Goal: Task Accomplishment & Management: Use online tool/utility

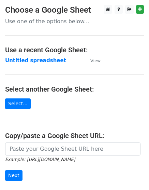
scroll to position [68, 0]
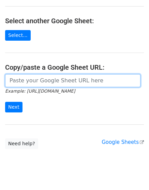
click at [65, 80] on input "url" at bounding box center [73, 80] width 136 height 13
paste input "Selamat Pagi Nasabah Akulaku Asetku, Nama : {{B}} Total Tagihan : Rp {{C}} Kete…"
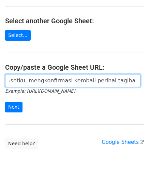
scroll to position [0, 0]
drag, startPoint x: 135, startPoint y: 81, endPoint x: -115, endPoint y: 82, distance: 250.4
click at [0, 82] on html "Choose a Google Sheet Use one of the options below... Use a recent Google Sheet…" at bounding box center [74, 68] width 149 height 272
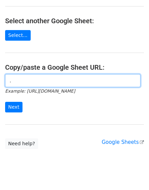
type input "."
click at [67, 82] on input "." at bounding box center [73, 80] width 136 height 13
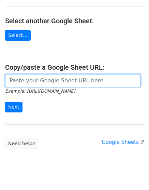
click at [51, 83] on input "url" at bounding box center [73, 80] width 136 height 13
paste input "[URL][DOMAIN_NAME]"
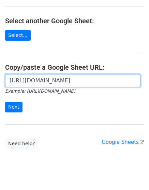
scroll to position [0, 152]
type input "[URL][DOMAIN_NAME]"
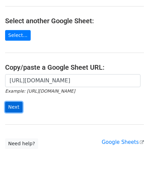
click at [15, 106] on input "Next" at bounding box center [13, 107] width 17 height 11
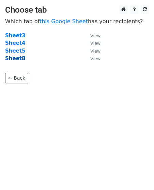
click at [18, 55] on strong "Sheet8" at bounding box center [15, 58] width 20 height 6
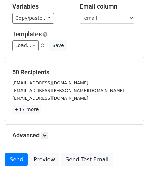
scroll to position [34, 0]
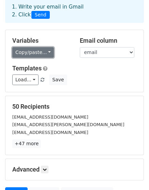
click at [45, 50] on link "Copy/paste..." at bounding box center [33, 52] width 42 height 11
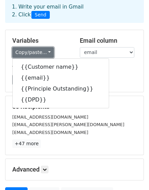
click at [45, 50] on link "Copy/paste..." at bounding box center [33, 52] width 42 height 11
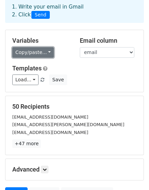
click at [48, 53] on link "Copy/paste..." at bounding box center [33, 52] width 42 height 11
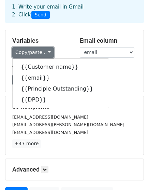
click at [48, 53] on link "Copy/paste..." at bounding box center [33, 52] width 42 height 11
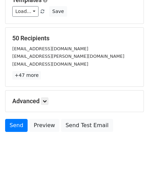
scroll to position [0, 0]
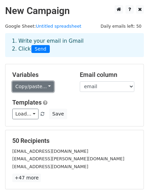
click at [45, 86] on link "Copy/paste..." at bounding box center [33, 86] width 42 height 11
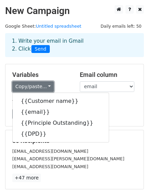
click at [45, 86] on link "Copy/paste..." at bounding box center [33, 86] width 42 height 11
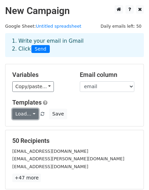
click at [34, 113] on link "Load..." at bounding box center [25, 114] width 26 height 11
